Goal: Transaction & Acquisition: Purchase product/service

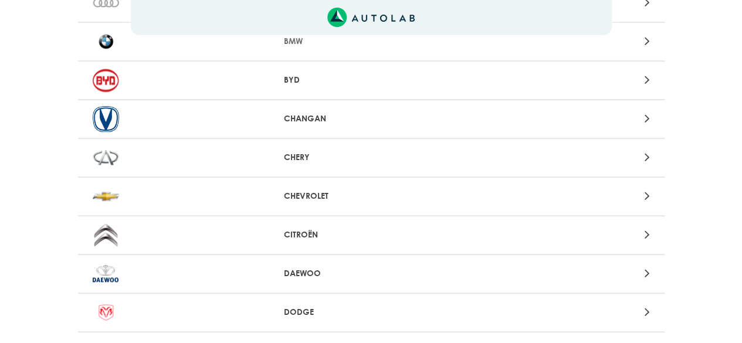
scroll to position [198, 0]
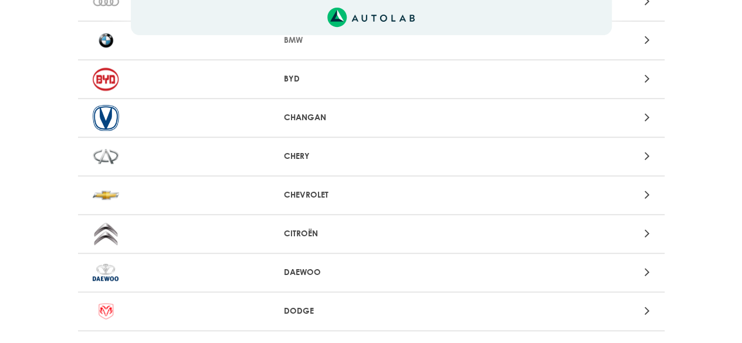
click at [311, 194] on p "CHEVROLET" at bounding box center [371, 195] width 174 height 12
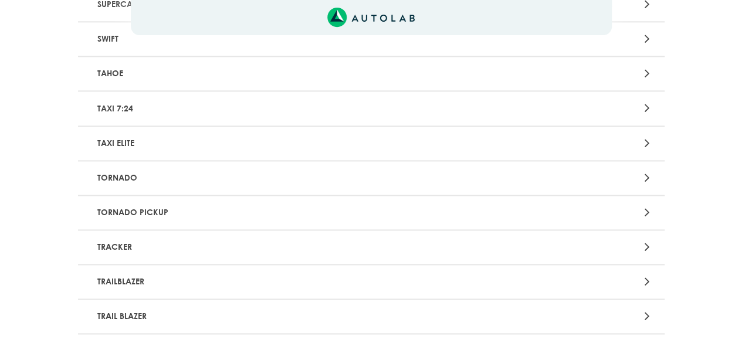
scroll to position [2962, 0]
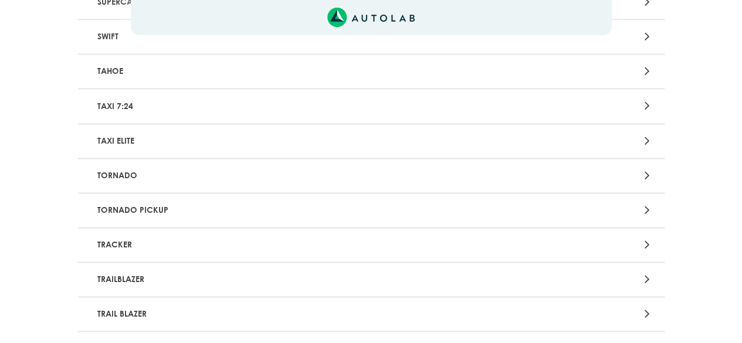
click at [184, 239] on p "TRACKER" at bounding box center [276, 245] width 366 height 22
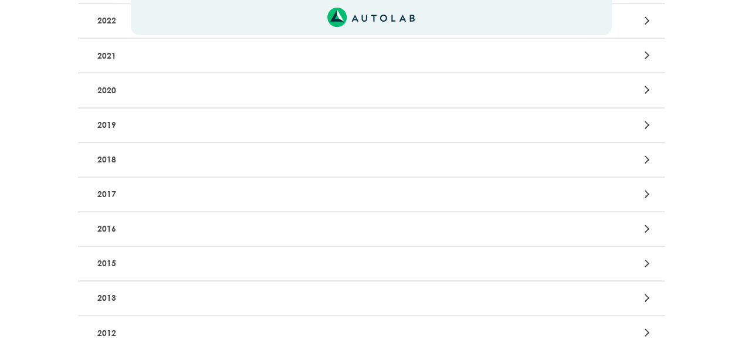
scroll to position [300, 0]
click at [147, 301] on p "2013" at bounding box center [276, 298] width 366 height 22
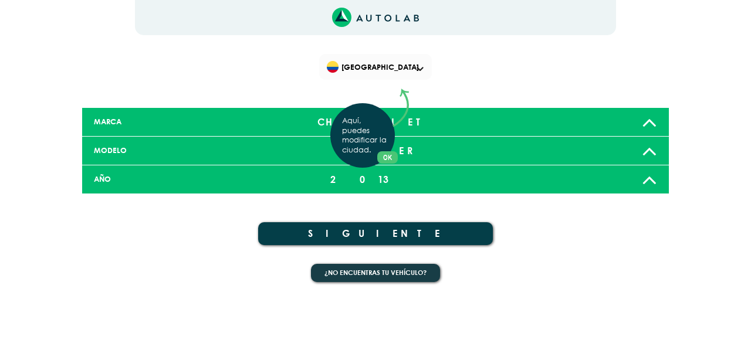
click at [320, 233] on div "Aquí, puedes modificar la ciudad. OK .aex,.bex{fill:none!important;stroke:#50c4…" at bounding box center [375, 171] width 751 height 343
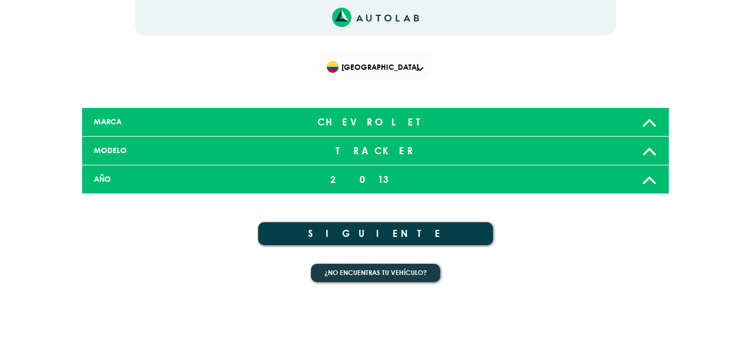
click at [389, 232] on button "SIGUIENTE" at bounding box center [375, 233] width 235 height 23
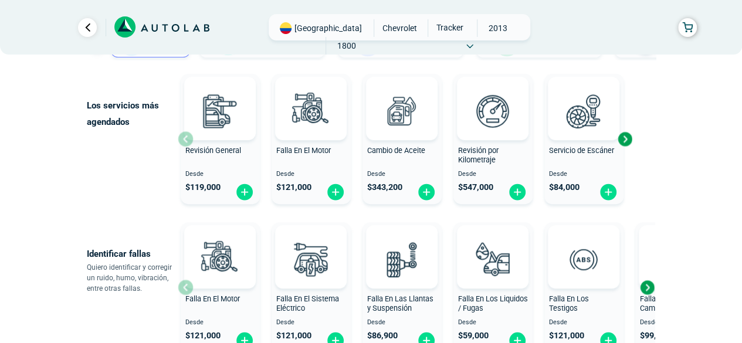
scroll to position [121, 0]
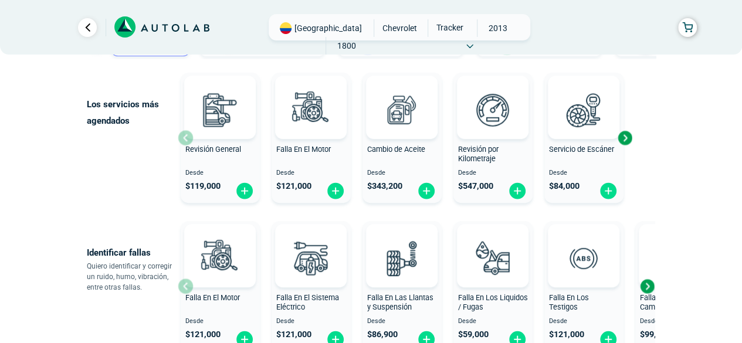
click at [626, 136] on div "Next slide" at bounding box center [625, 138] width 18 height 18
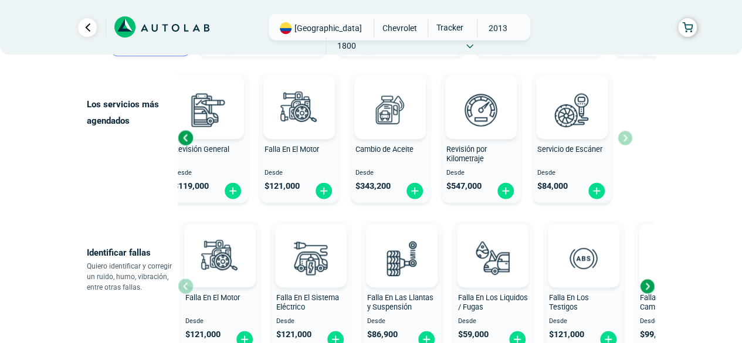
click at [626, 136] on div "Revisión General Desde $ 119,000 Falla En El Motor Desde $ 121,000 Cambio de Ac…" at bounding box center [405, 138] width 455 height 140
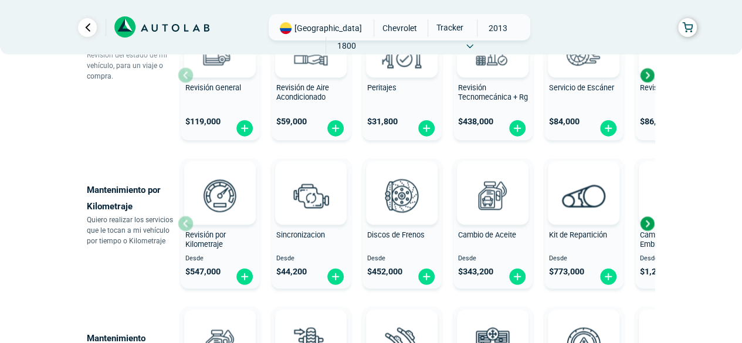
scroll to position [484, 0]
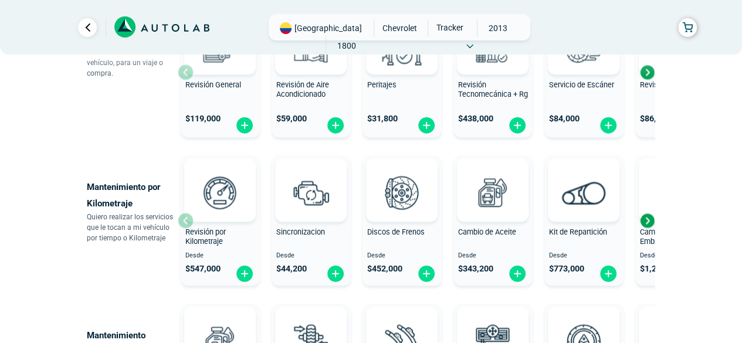
click at [644, 220] on div "Next slide" at bounding box center [648, 221] width 18 height 18
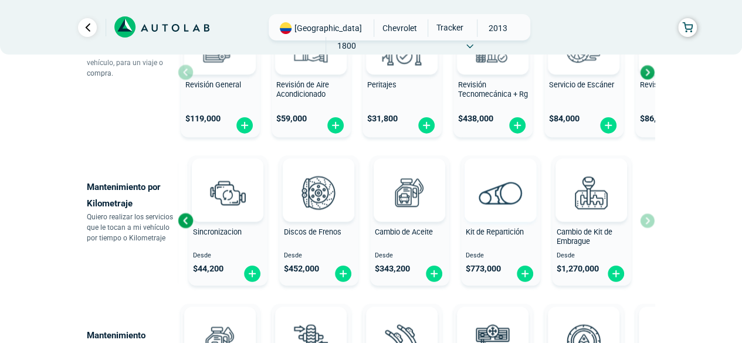
click at [492, 217] on span at bounding box center [501, 189] width 40 height 63
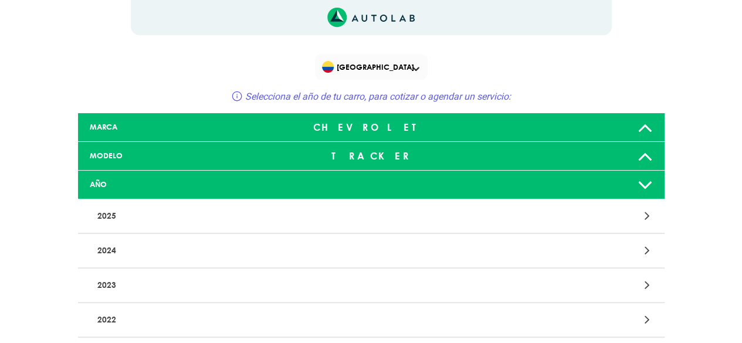
scroll to position [300, 0]
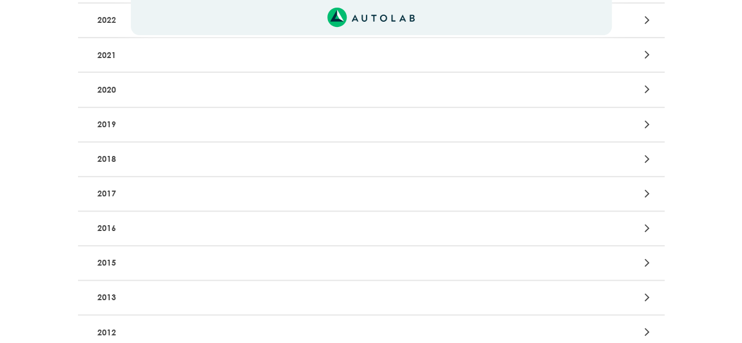
scroll to position [3427, 0]
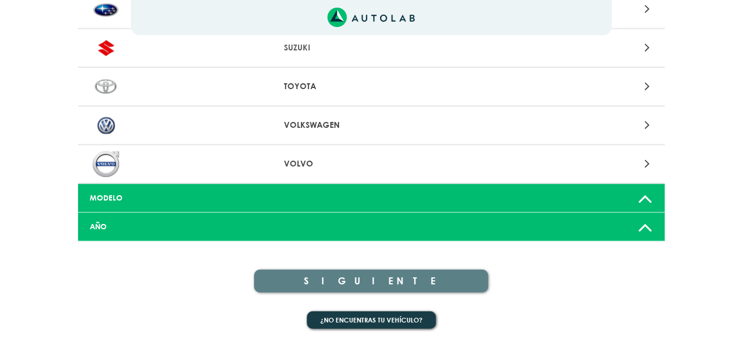
scroll to position [198, 0]
